Goal: Communication & Community: Answer question/provide support

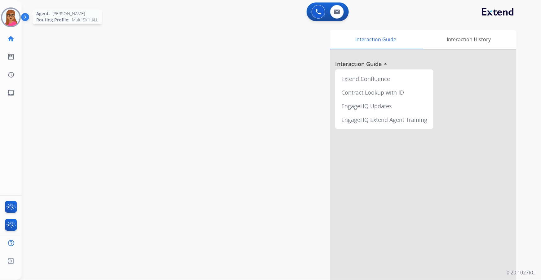
click at [15, 18] on img at bounding box center [10, 17] width 17 height 17
click at [11, 16] on img at bounding box center [10, 17] width 17 height 17
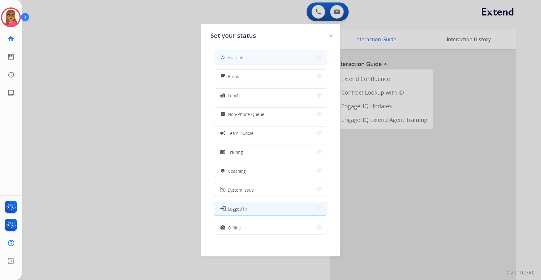
click at [243, 54] on span "Available" at bounding box center [236, 57] width 16 height 7
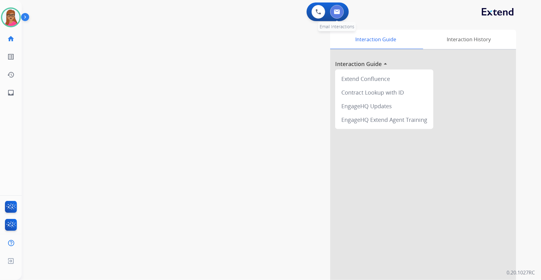
click at [338, 15] on button at bounding box center [337, 12] width 14 height 14
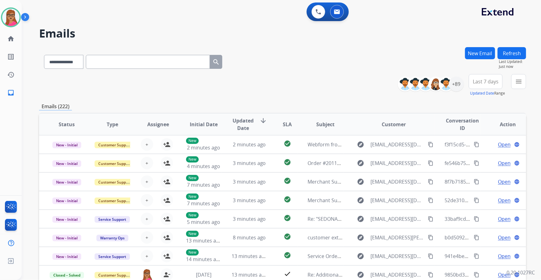
click at [485, 85] on button "Last 7 days" at bounding box center [486, 81] width 34 height 15
click at [481, 154] on div "Last 90 days" at bounding box center [484, 156] width 34 height 9
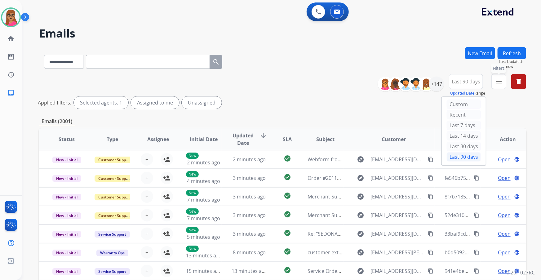
click at [501, 83] on mat-icon "menu" at bounding box center [498, 81] width 7 height 7
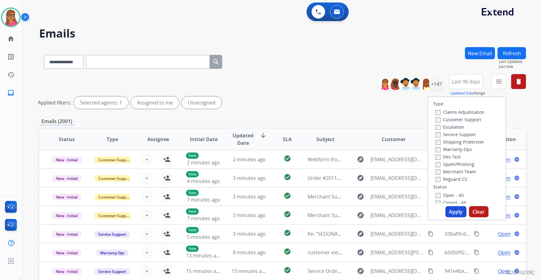
click at [470, 119] on label "Customer Support" at bounding box center [459, 120] width 46 height 6
click at [460, 143] on label "Shipping Protection" at bounding box center [460, 142] width 48 height 6
click at [449, 181] on label "Reguard CS" at bounding box center [452, 179] width 32 height 6
click at [444, 195] on label "Open - All" at bounding box center [450, 195] width 28 height 6
click at [451, 215] on button "Apply" at bounding box center [456, 211] width 21 height 11
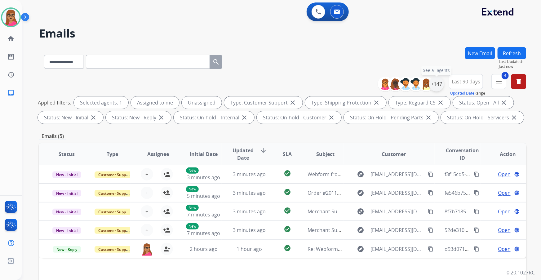
click at [441, 87] on div "+147" at bounding box center [436, 84] width 15 height 15
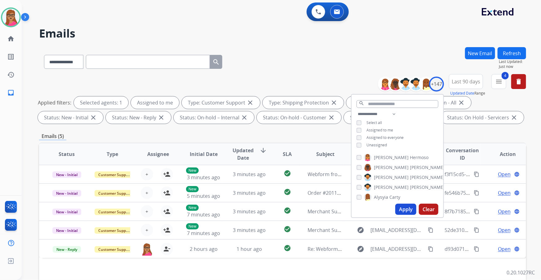
click at [402, 211] on button "Apply" at bounding box center [405, 209] width 21 height 11
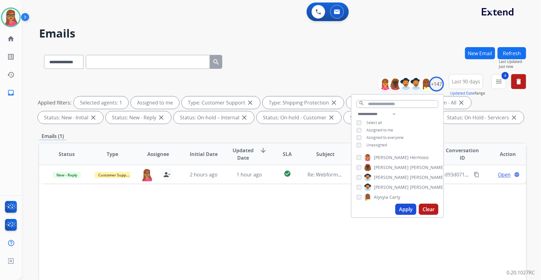
click at [304, 219] on div "Status Type Assignee Initial Date Updated Date arrow_downward SLA Subject Custo…" at bounding box center [282, 247] width 487 height 208
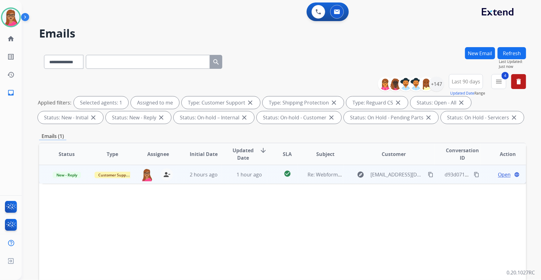
click at [498, 173] on span "Open" at bounding box center [504, 174] width 13 height 7
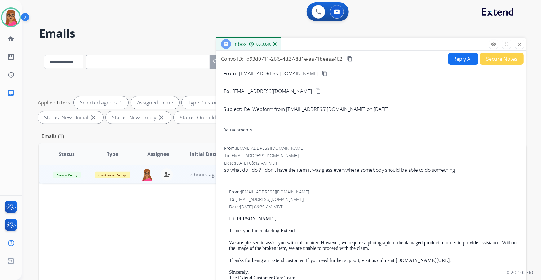
click at [460, 61] on button "Reply All" at bounding box center [463, 59] width 30 height 12
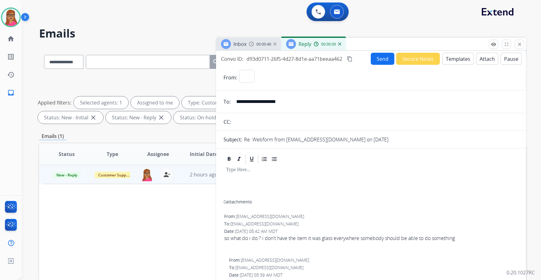
select select "**********"
click at [254, 46] on img at bounding box center [251, 44] width 5 height 5
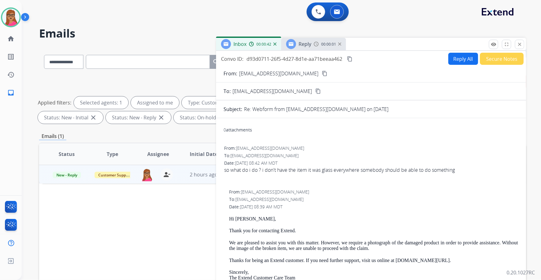
click at [322, 74] on mat-icon "content_copy" at bounding box center [325, 74] width 6 height 6
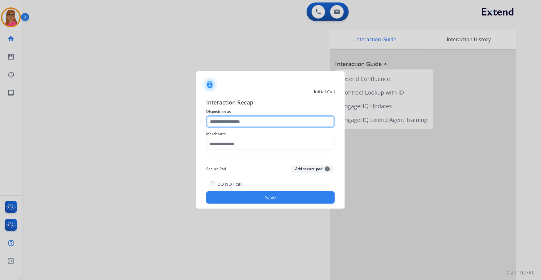
click at [249, 119] on input "text" at bounding box center [270, 121] width 129 height 12
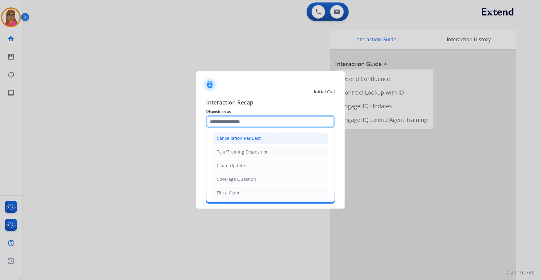
scroll to position [96, 0]
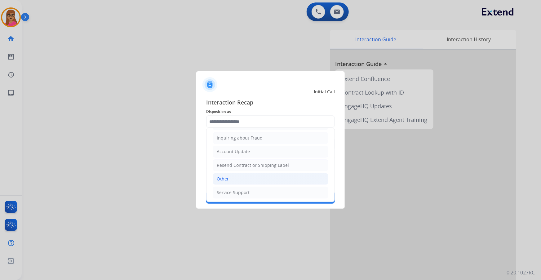
click at [235, 175] on li "Other" at bounding box center [271, 179] width 116 height 12
type input "*****"
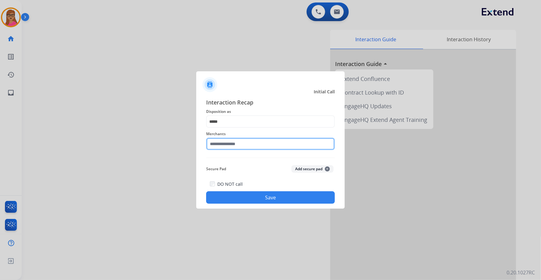
click at [236, 146] on input "text" at bounding box center [270, 144] width 129 height 12
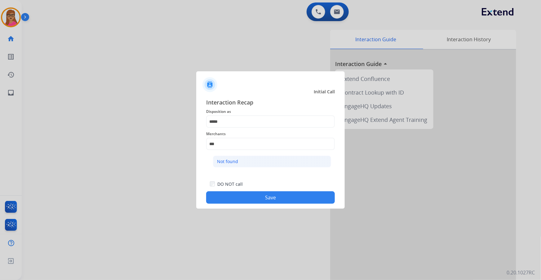
click at [225, 163] on div "Not found" at bounding box center [227, 161] width 21 height 6
type input "*********"
click at [266, 200] on button "Save" at bounding box center [270, 197] width 129 height 12
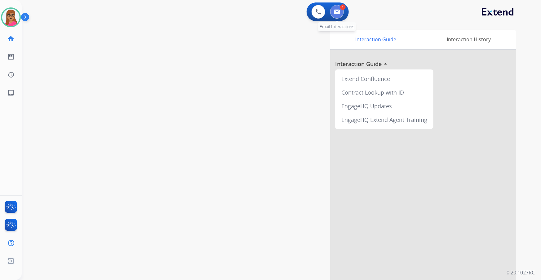
click at [341, 13] on button at bounding box center [337, 12] width 14 height 14
select select "**********"
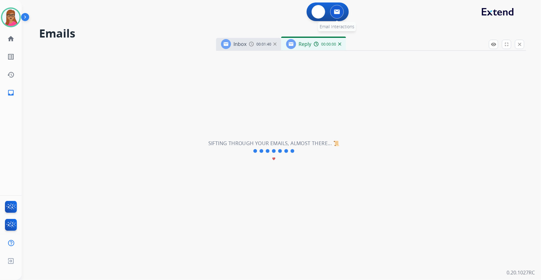
select select "**********"
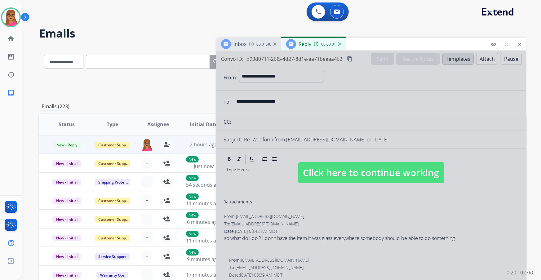
click at [340, 174] on span "Click here to continue working" at bounding box center [371, 172] width 146 height 21
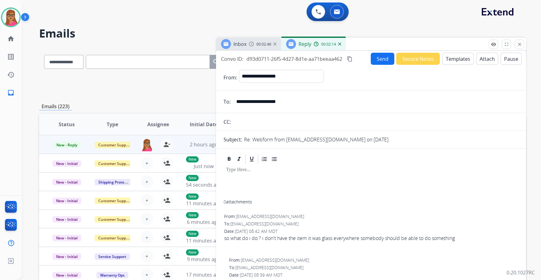
click at [314, 42] on img at bounding box center [316, 44] width 5 height 5
click at [444, 56] on button "Templates" at bounding box center [457, 59] width 31 height 12
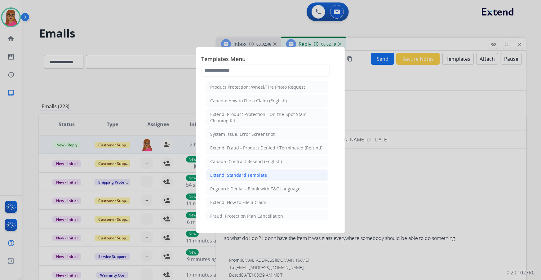
click at [235, 172] on div "Extend: Standard Template" at bounding box center [238, 175] width 57 height 6
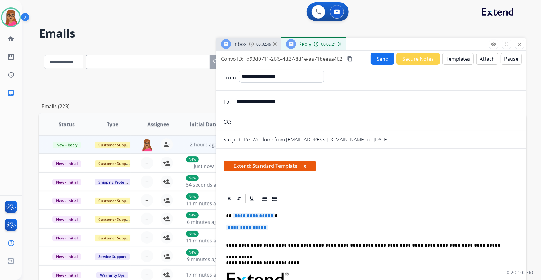
click at [257, 226] on span "**********" at bounding box center [247, 227] width 42 height 5
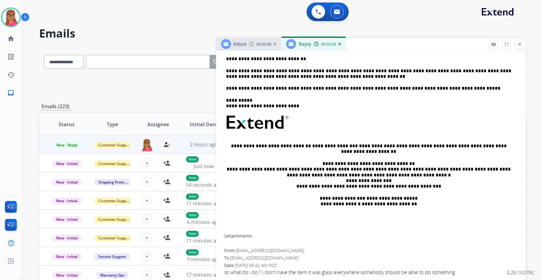
scroll to position [113, 0]
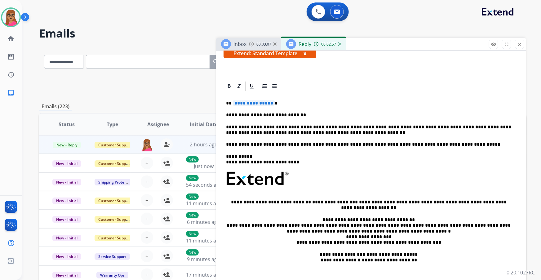
click at [257, 102] on span "**********" at bounding box center [254, 102] width 42 height 5
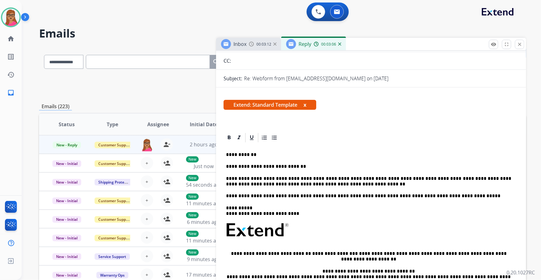
scroll to position [0, 0]
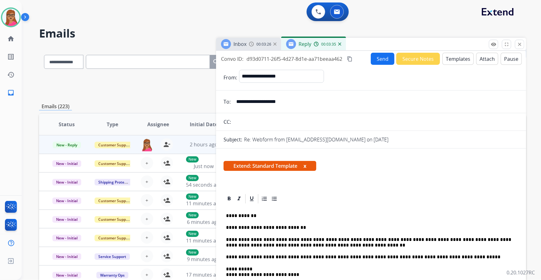
click at [350, 60] on mat-icon "content_copy" at bounding box center [350, 59] width 6 height 6
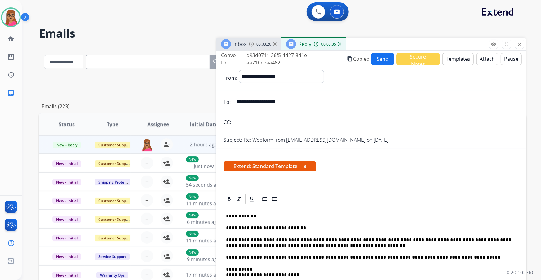
drag, startPoint x: 383, startPoint y: 58, endPoint x: 376, endPoint y: 7, distance: 52.2
click at [383, 58] on button "Send" at bounding box center [383, 59] width 24 height 12
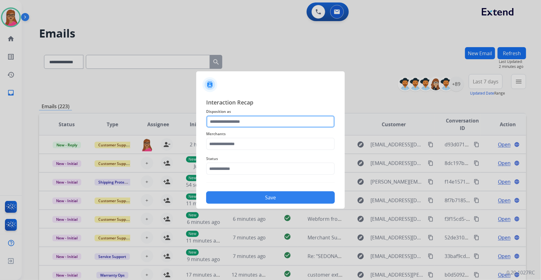
click at [227, 119] on input "text" at bounding box center [270, 121] width 129 height 12
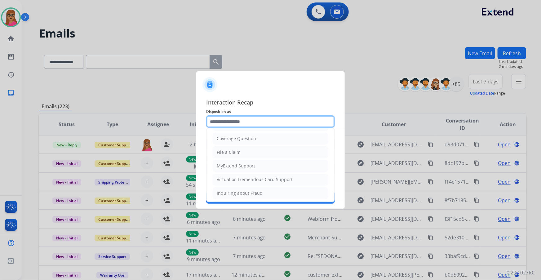
scroll to position [84, 0]
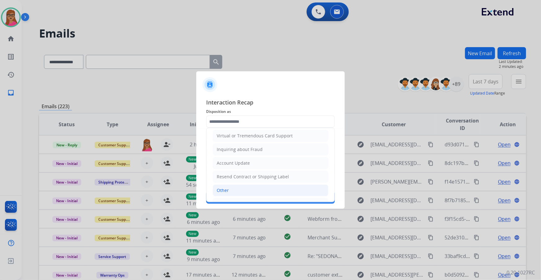
click at [225, 187] on div "Other" at bounding box center [223, 190] width 12 height 6
type input "*****"
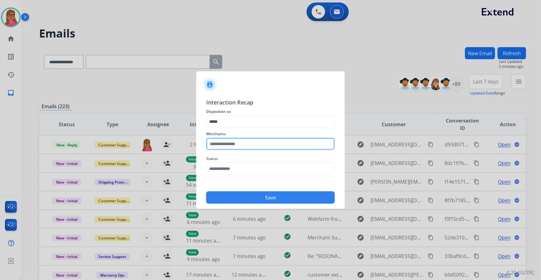
click at [254, 146] on input "text" at bounding box center [270, 144] width 129 height 12
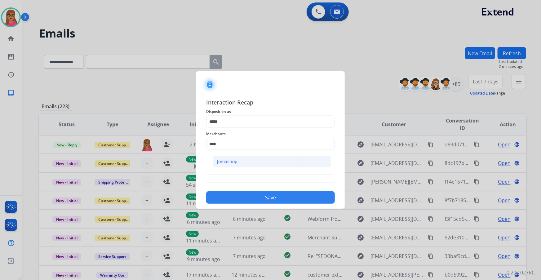
click at [243, 165] on li "Jomashop" at bounding box center [272, 162] width 118 height 12
type input "********"
click at [225, 168] on input "text" at bounding box center [270, 168] width 129 height 12
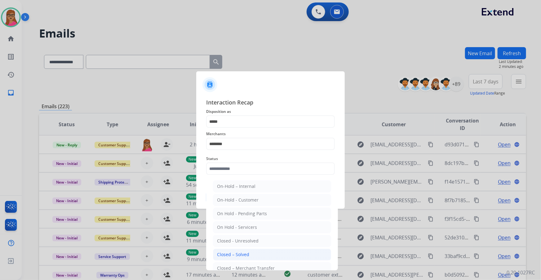
click at [234, 252] on div "Closed – Solved" at bounding box center [233, 254] width 32 height 6
type input "**********"
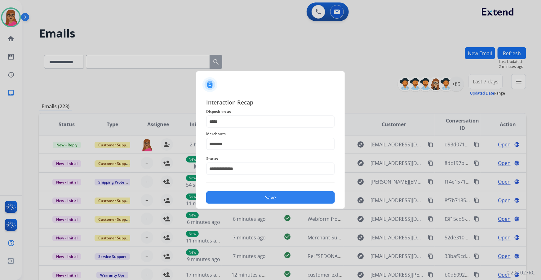
click at [255, 199] on button "Save" at bounding box center [270, 197] width 129 height 12
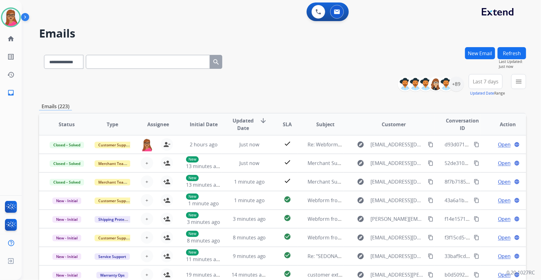
click at [484, 82] on span "Last 7 days" at bounding box center [486, 81] width 26 height 2
click at [470, 156] on div "Last 90 days" at bounding box center [484, 156] width 34 height 9
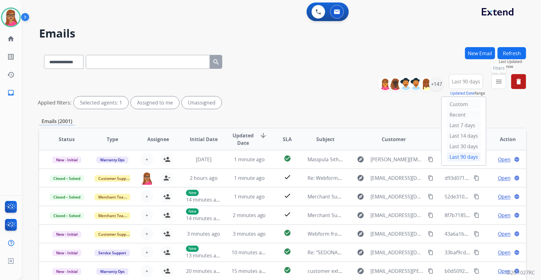
click at [504, 85] on button "menu Filters" at bounding box center [498, 81] width 15 height 15
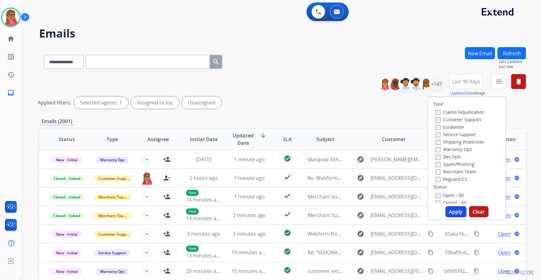
click at [470, 122] on label "Customer Support" at bounding box center [459, 120] width 46 height 6
click at [467, 143] on label "Shipping Protection" at bounding box center [460, 142] width 48 height 6
click at [453, 179] on label "Reguard CS" at bounding box center [452, 179] width 32 height 6
click at [448, 195] on label "Open - All" at bounding box center [450, 195] width 28 height 6
click at [454, 209] on button "Apply" at bounding box center [456, 211] width 21 height 11
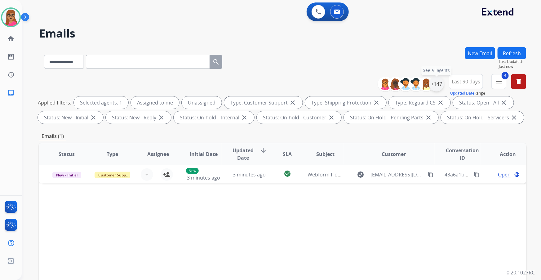
click at [435, 83] on div "+147" at bounding box center [436, 84] width 15 height 15
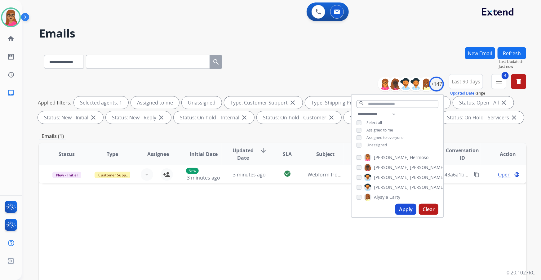
click at [300, 133] on div "Emails (1)" at bounding box center [282, 136] width 487 height 8
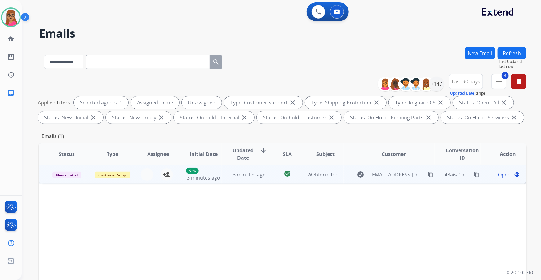
click at [63, 183] on td "New - Initial" at bounding box center [62, 174] width 46 height 19
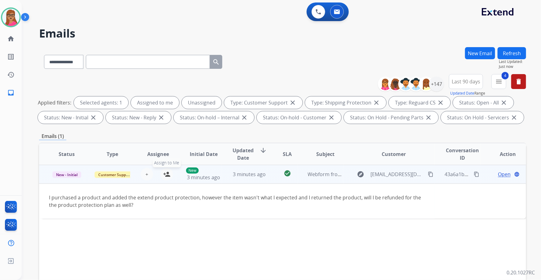
click at [166, 177] on mat-icon "person_add" at bounding box center [166, 174] width 7 height 7
click at [493, 174] on div "Open language" at bounding box center [508, 174] width 35 height 7
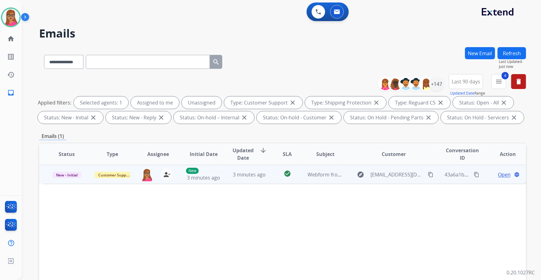
click at [503, 173] on span "Open" at bounding box center [504, 174] width 13 height 7
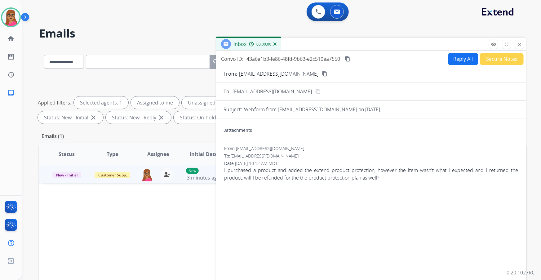
click at [322, 74] on mat-icon "content_copy" at bounding box center [325, 74] width 6 height 6
click at [455, 58] on button "Reply All" at bounding box center [463, 59] width 30 height 12
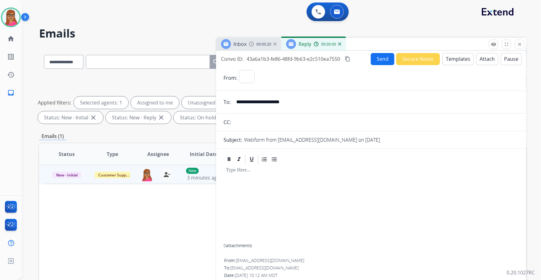
select select "**********"
click at [459, 57] on button "Templates" at bounding box center [457, 59] width 31 height 12
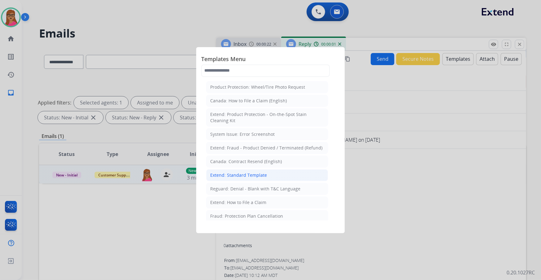
click at [247, 173] on div "Extend: Standard Template" at bounding box center [238, 175] width 57 height 6
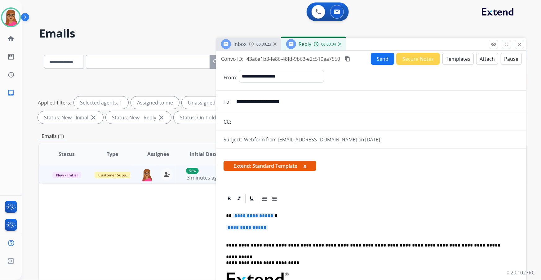
click at [257, 216] on span "**********" at bounding box center [254, 215] width 42 height 5
click at [253, 225] on span "**********" at bounding box center [247, 227] width 42 height 5
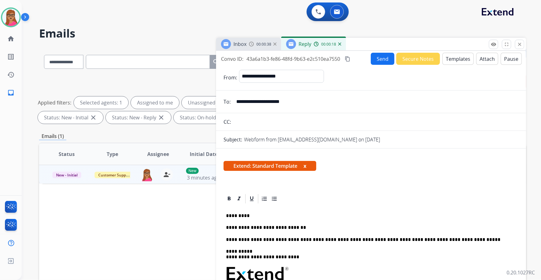
click at [247, 47] on div "Inbox 00:00:38" at bounding box center [248, 44] width 65 height 12
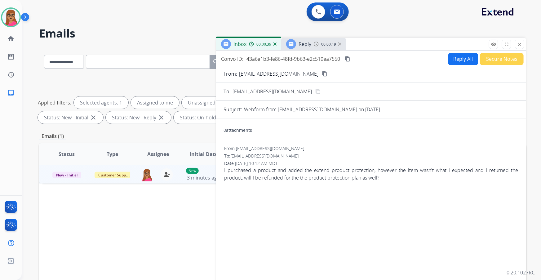
click at [295, 43] on div at bounding box center [291, 44] width 10 height 10
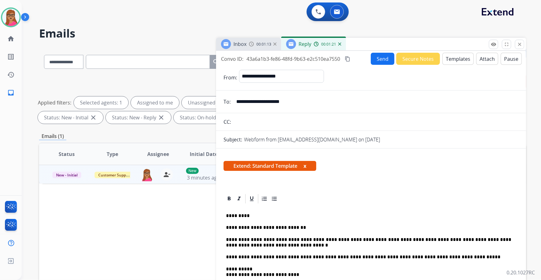
click at [349, 59] on mat-icon "content_copy" at bounding box center [348, 59] width 6 height 6
click at [380, 55] on button "Send" at bounding box center [383, 59] width 24 height 12
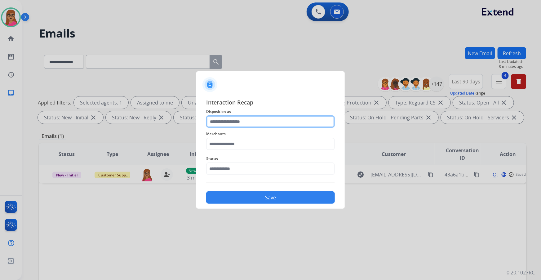
click at [249, 117] on input "text" at bounding box center [270, 121] width 129 height 12
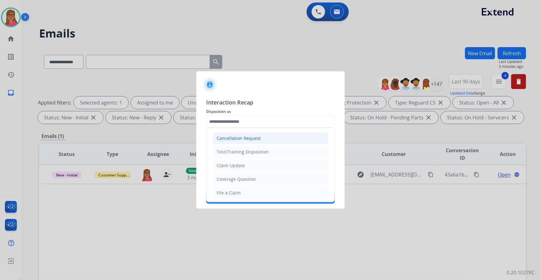
click at [246, 141] on div "Cancellation Request" at bounding box center [239, 138] width 44 height 6
type input "**********"
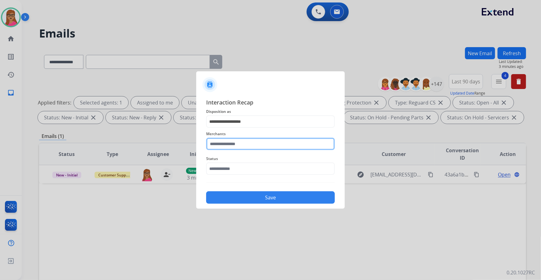
click at [237, 149] on input "text" at bounding box center [270, 144] width 129 height 12
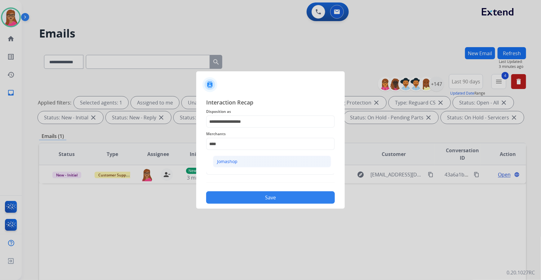
click at [229, 164] on li "Jomashop" at bounding box center [272, 162] width 118 height 12
type input "********"
drag, startPoint x: 224, startPoint y: 165, endPoint x: 226, endPoint y: 176, distance: 11.9
click at [224, 165] on input "text" at bounding box center [270, 168] width 129 height 12
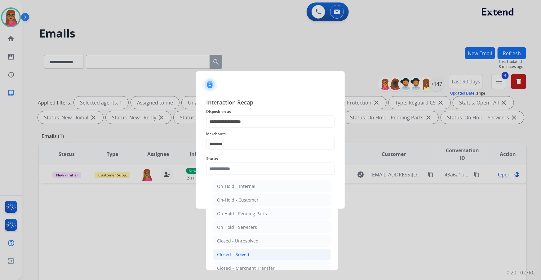
click at [232, 252] on div "Closed – Solved" at bounding box center [233, 254] width 32 height 6
type input "**********"
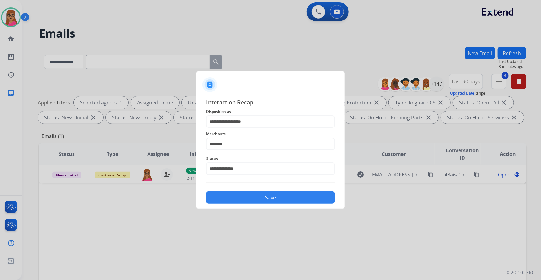
click at [250, 196] on button "Save" at bounding box center [270, 197] width 129 height 12
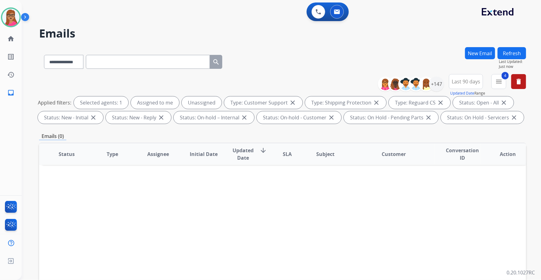
click at [468, 83] on span "Last 90 days" at bounding box center [466, 81] width 29 height 2
click at [425, 53] on div "**********" at bounding box center [282, 60] width 487 height 27
click at [441, 87] on div "+147" at bounding box center [436, 84] width 15 height 15
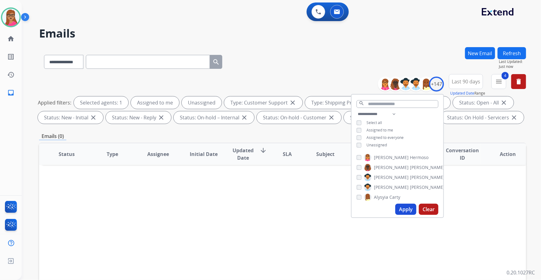
click at [475, 194] on div "Status Type Assignee Initial Date Updated Date arrow_downward SLA Subject Custo…" at bounding box center [282, 247] width 487 height 208
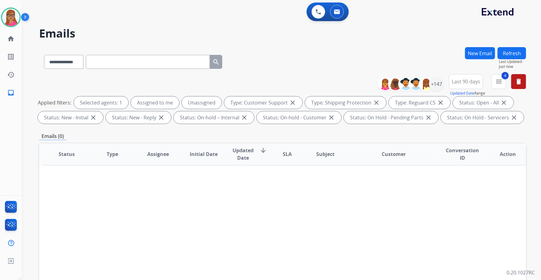
click at [513, 49] on button "Refresh" at bounding box center [512, 53] width 29 height 12
click at [438, 83] on div "+147" at bounding box center [436, 84] width 15 height 15
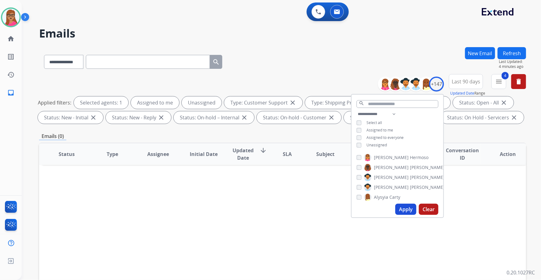
click at [336, 53] on div "**********" at bounding box center [282, 60] width 487 height 27
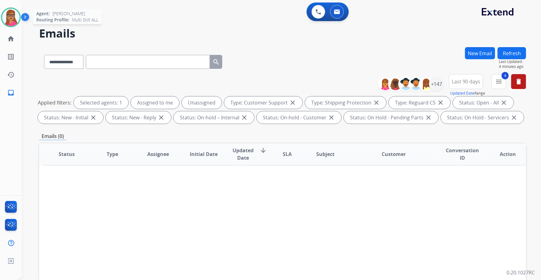
click at [10, 20] on img at bounding box center [10, 17] width 17 height 17
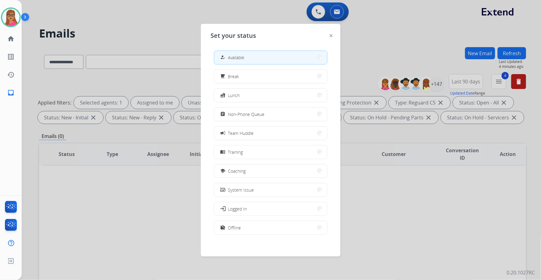
click at [109, 29] on div at bounding box center [270, 140] width 541 height 280
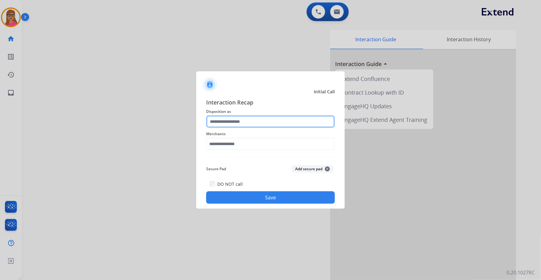
click at [244, 120] on input "text" at bounding box center [270, 121] width 129 height 12
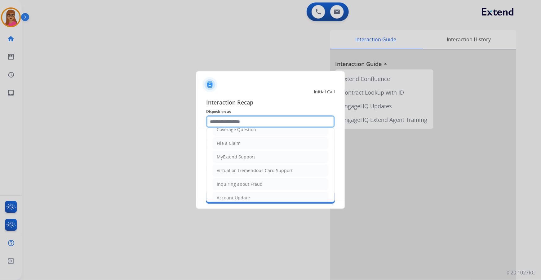
scroll to position [96, 0]
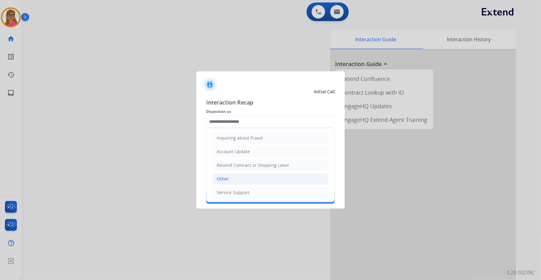
click at [238, 178] on li "Other" at bounding box center [271, 179] width 116 height 12
type input "*****"
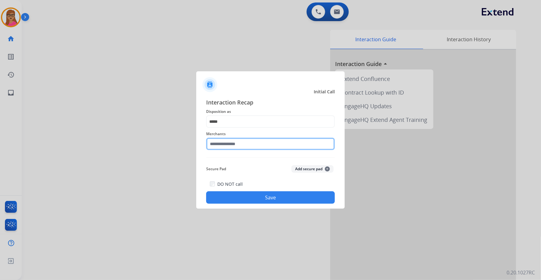
click at [232, 142] on input "text" at bounding box center [270, 144] width 129 height 12
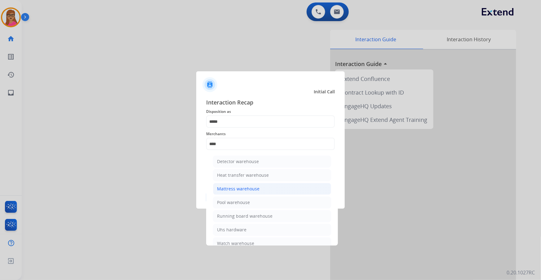
click at [249, 189] on div "Mattress warehouse" at bounding box center [238, 189] width 42 height 6
type input "**********"
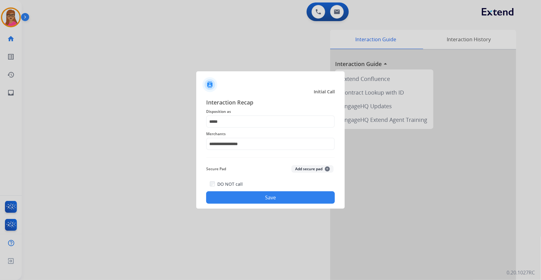
click at [267, 202] on button "Save" at bounding box center [270, 197] width 129 height 12
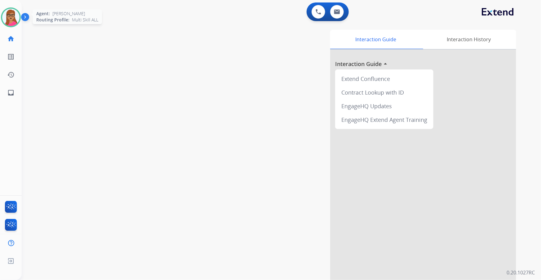
click at [15, 20] on img at bounding box center [10, 17] width 17 height 17
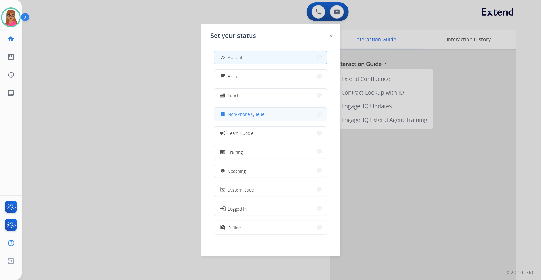
click at [256, 114] on span "Non-Phone Queue" at bounding box center [246, 114] width 37 height 7
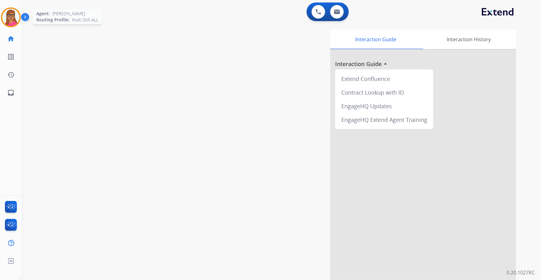
click at [6, 16] on img at bounding box center [10, 17] width 17 height 17
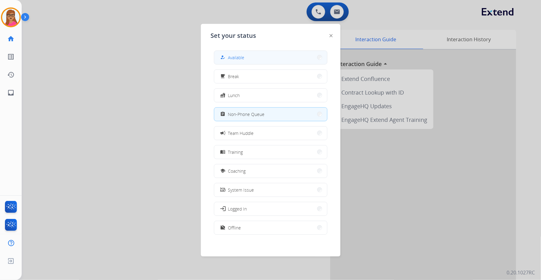
click at [245, 59] on button "how_to_reg Available" at bounding box center [270, 57] width 113 height 13
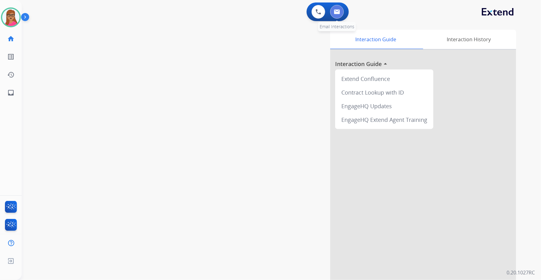
click at [340, 15] on button at bounding box center [337, 12] width 14 height 14
select select "**********"
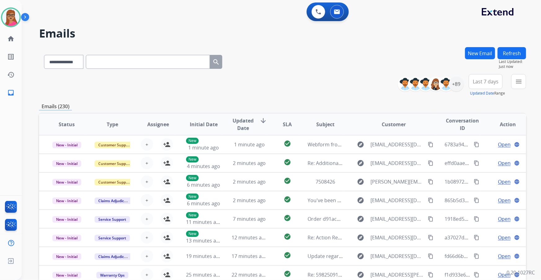
click at [489, 85] on button "Last 7 days" at bounding box center [486, 81] width 34 height 15
click at [478, 158] on div "Last 90 days" at bounding box center [484, 156] width 34 height 9
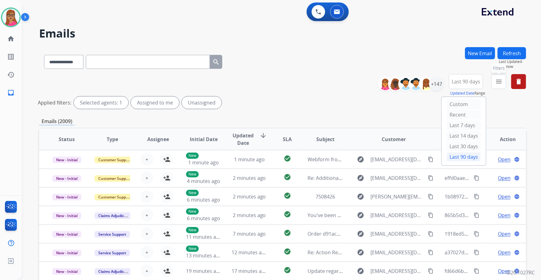
click at [500, 80] on mat-icon "menu" at bounding box center [498, 81] width 7 height 7
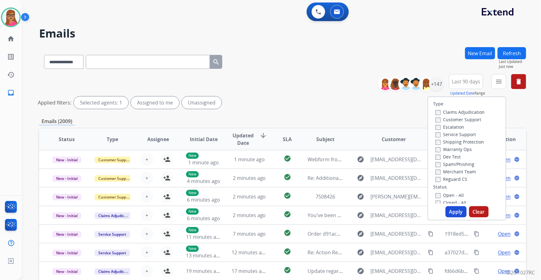
click at [456, 120] on label "Customer Support" at bounding box center [459, 120] width 46 height 6
click at [444, 143] on label "Shipping Protection" at bounding box center [460, 142] width 48 height 6
click at [457, 213] on button "Apply" at bounding box center [456, 211] width 21 height 11
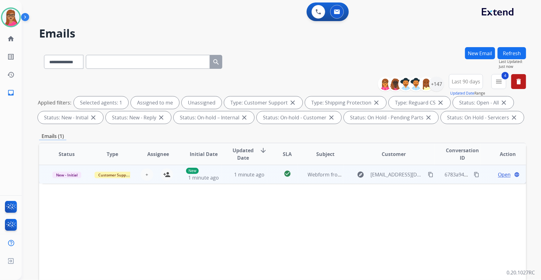
click at [70, 182] on td "New - Initial" at bounding box center [62, 174] width 46 height 19
click at [71, 181] on td "New - Initial" at bounding box center [62, 174] width 46 height 19
click at [428, 174] on mat-icon "content_copy" at bounding box center [431, 175] width 6 height 6
click at [164, 175] on mat-icon "person_add" at bounding box center [166, 174] width 7 height 7
click at [500, 174] on span "Open" at bounding box center [504, 174] width 13 height 7
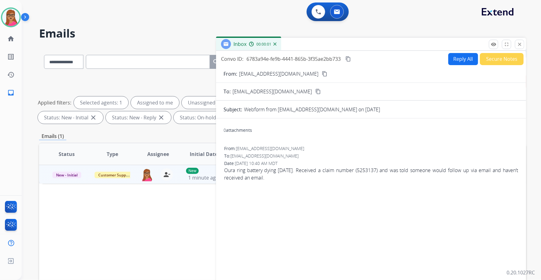
click at [322, 73] on mat-icon "content_copy" at bounding box center [325, 74] width 6 height 6
click at [465, 61] on button "Reply All" at bounding box center [463, 59] width 30 height 12
select select "**********"
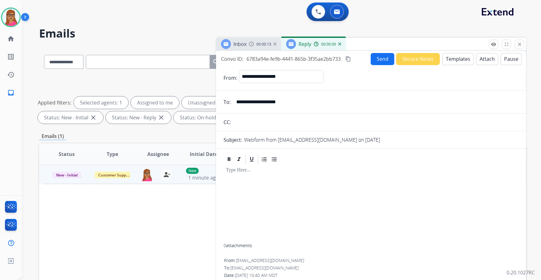
click at [451, 58] on button "Templates" at bounding box center [457, 59] width 31 height 12
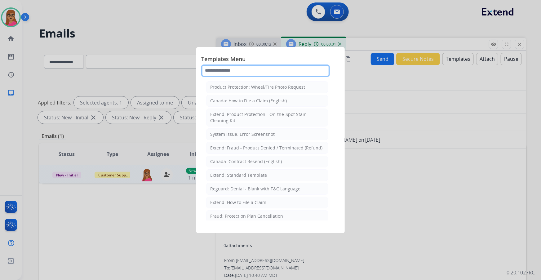
click at [276, 67] on input "text" at bounding box center [265, 70] width 129 height 12
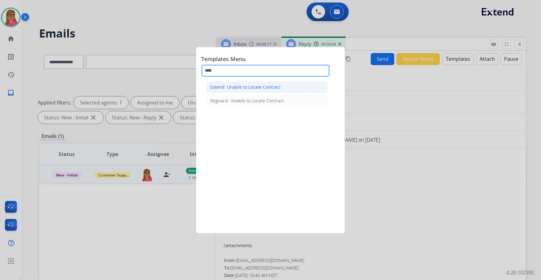
type input "****"
click at [239, 89] on div "Extend: Unable to Locate Contract" at bounding box center [245, 87] width 70 height 6
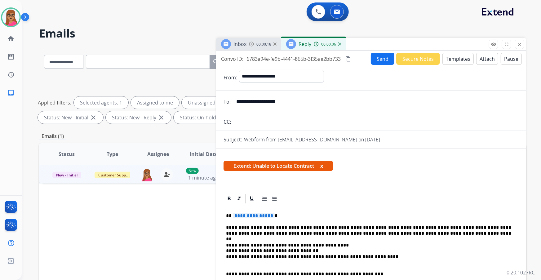
click at [270, 215] on span "**********" at bounding box center [254, 215] width 42 height 5
click at [378, 65] on form "**********" at bounding box center [371, 272] width 310 height 415
click at [378, 61] on button "Send" at bounding box center [383, 59] width 24 height 12
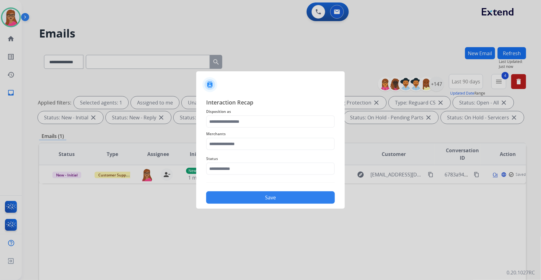
click at [248, 113] on span "Disposition as" at bounding box center [270, 111] width 129 height 7
click at [248, 118] on input "text" at bounding box center [270, 121] width 129 height 12
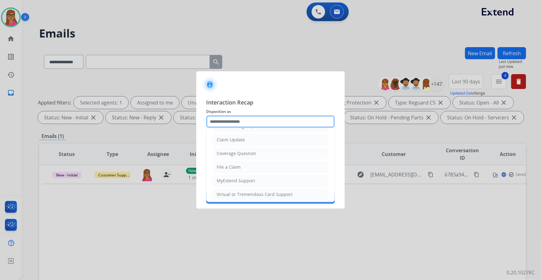
scroll to position [96, 0]
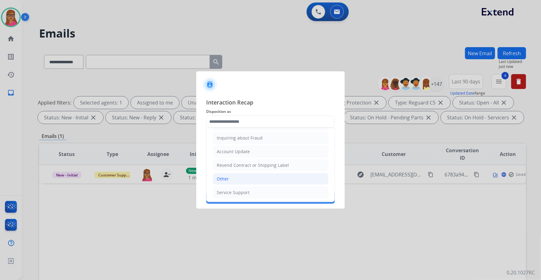
click at [228, 174] on li "Other" at bounding box center [271, 179] width 116 height 12
type input "*****"
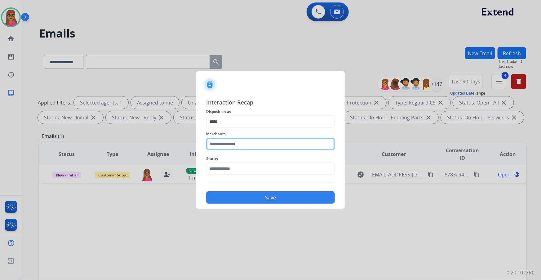
click at [236, 145] on input "text" at bounding box center [270, 144] width 129 height 12
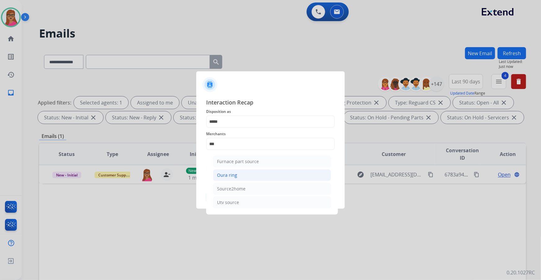
click at [229, 173] on div "Oura ring" at bounding box center [227, 175] width 20 height 6
type input "*********"
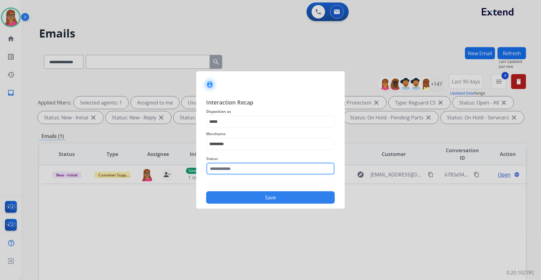
click at [233, 168] on input "text" at bounding box center [270, 168] width 129 height 12
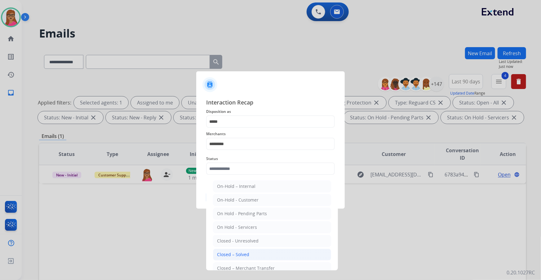
click at [246, 254] on div "Closed – Solved" at bounding box center [233, 254] width 32 height 6
type input "**********"
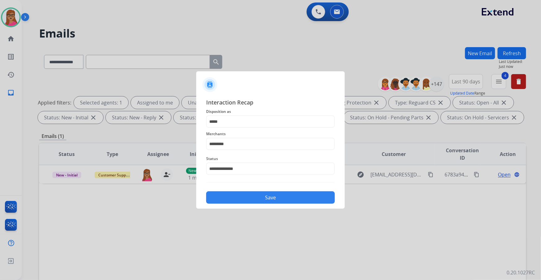
click at [273, 196] on button "Save" at bounding box center [270, 197] width 129 height 12
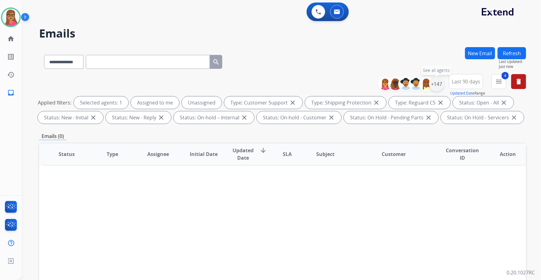
click at [439, 88] on div "+147" at bounding box center [436, 84] width 15 height 15
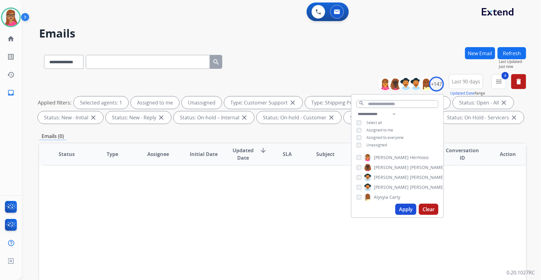
click at [428, 40] on div "**********" at bounding box center [274, 162] width 504 height 280
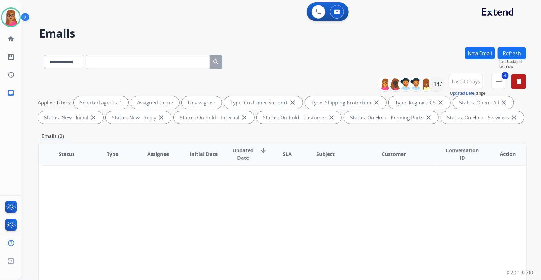
click at [518, 53] on button "Refresh" at bounding box center [512, 53] width 29 height 12
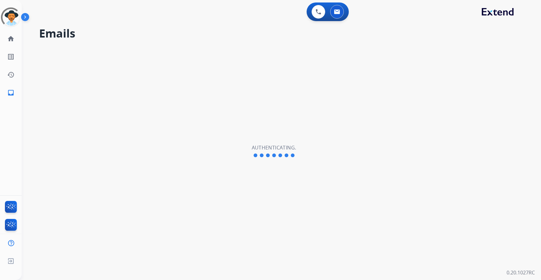
select select "**********"
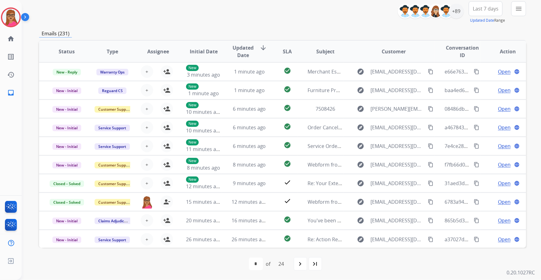
click at [486, 10] on span "Last 7 days" at bounding box center [486, 8] width 26 height 2
click at [475, 84] on div "Last 90 days" at bounding box center [484, 83] width 34 height 9
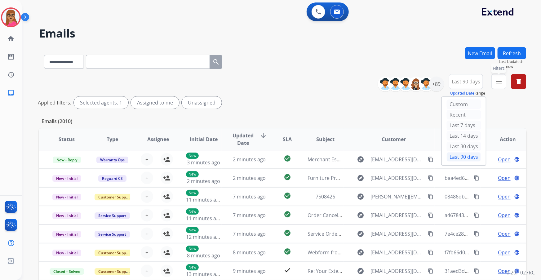
click at [503, 80] on button "menu Filters" at bounding box center [498, 81] width 15 height 15
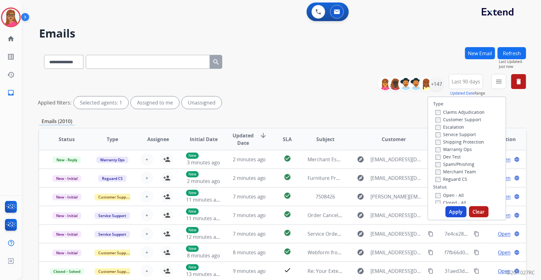
click at [459, 120] on label "Customer Support" at bounding box center [459, 120] width 46 height 6
click at [443, 141] on label "Shipping Protection" at bounding box center [460, 142] width 48 height 6
click at [455, 212] on button "Apply" at bounding box center [456, 211] width 21 height 11
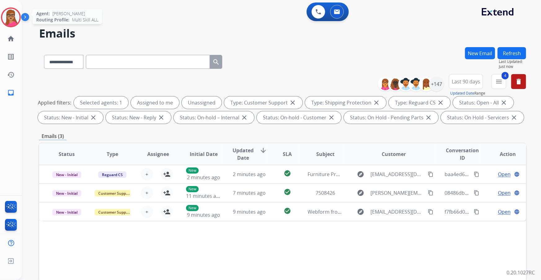
click at [14, 20] on img at bounding box center [10, 17] width 17 height 17
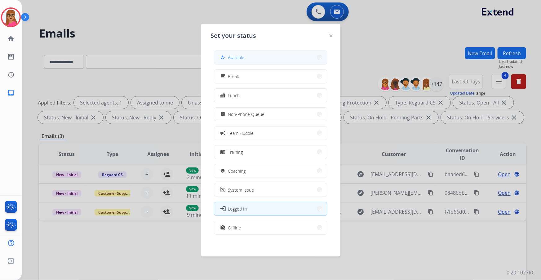
click at [245, 53] on button "how_to_reg Available" at bounding box center [270, 57] width 113 height 13
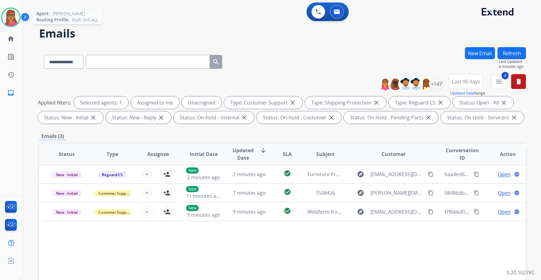
click at [8, 21] on img at bounding box center [10, 17] width 17 height 17
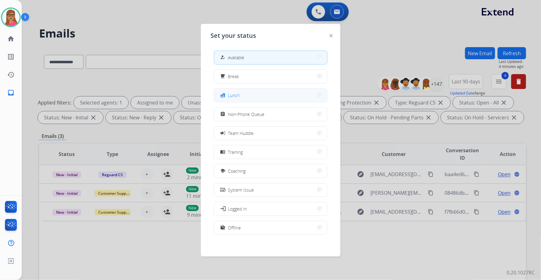
click at [245, 99] on button "fastfood Lunch" at bounding box center [270, 95] width 113 height 13
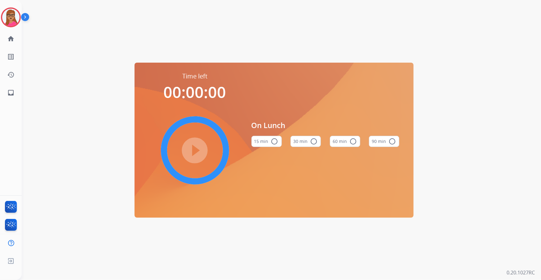
click at [342, 144] on button "60 min radio_button_unchecked" at bounding box center [345, 141] width 30 height 11
click at [192, 154] on mat-icon "play_circle_filled" at bounding box center [194, 150] width 7 height 7
